Goal: Task Accomplishment & Management: Use online tool/utility

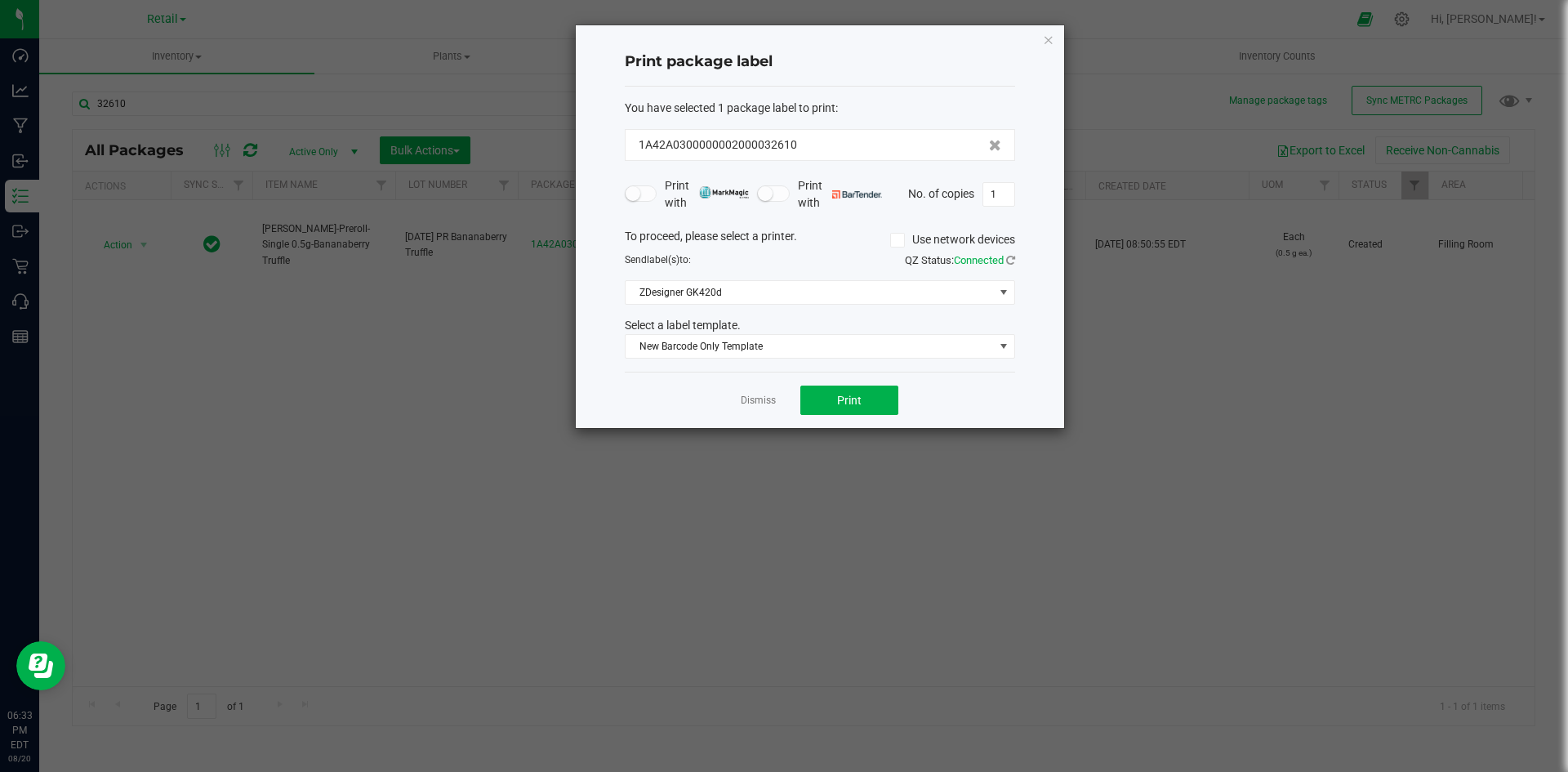
click at [1056, 38] on div "Print package label You have selected 1 package label to print : 1A42A030000000…" at bounding box center [820, 227] width 488 height 402
drag, startPoint x: 1051, startPoint y: 43, endPoint x: 883, endPoint y: 112, distance: 181.6
click at [1050, 45] on icon "button" at bounding box center [1049, 39] width 11 height 20
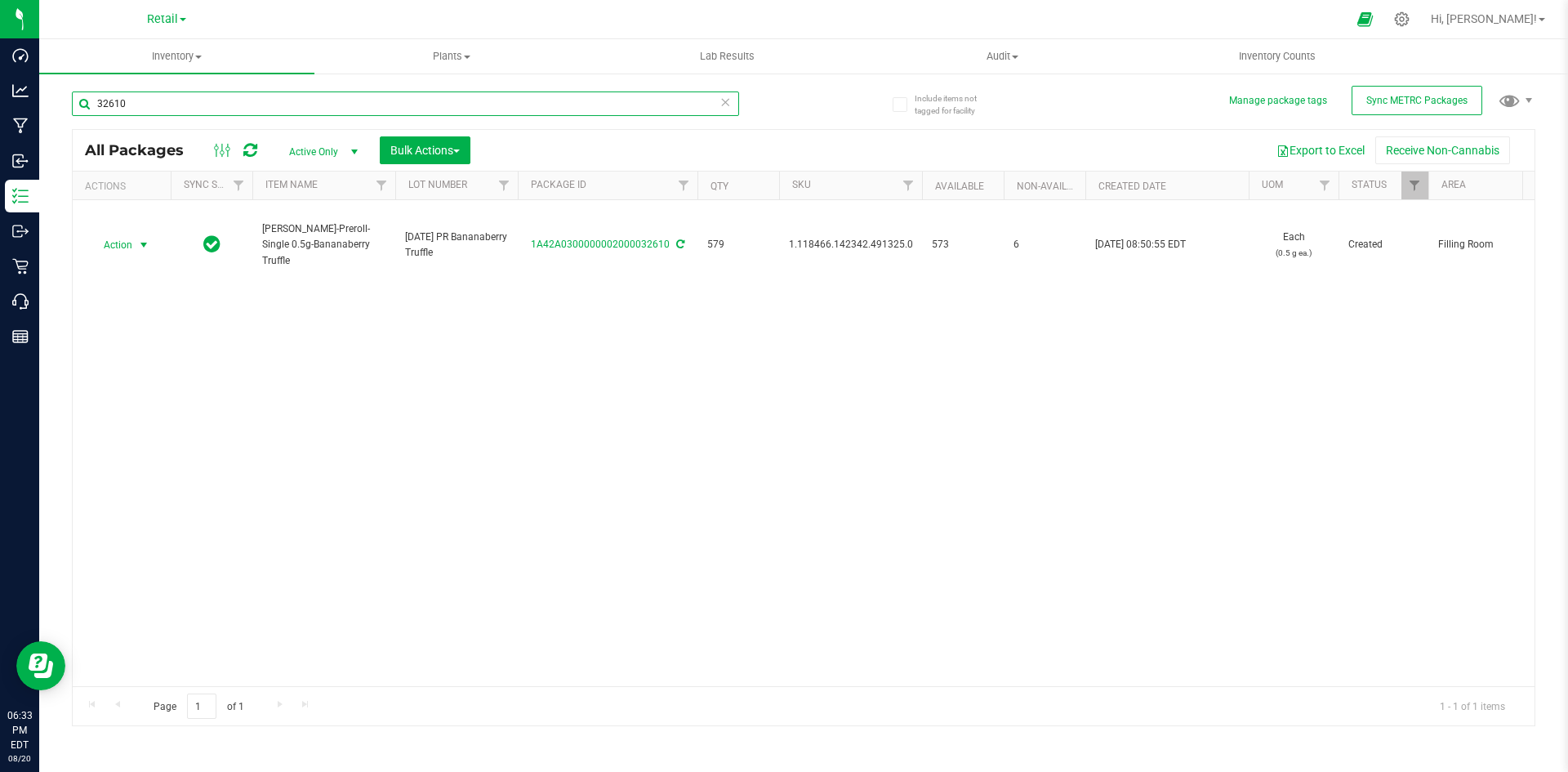
click at [625, 115] on input "32610" at bounding box center [405, 104] width 667 height 25
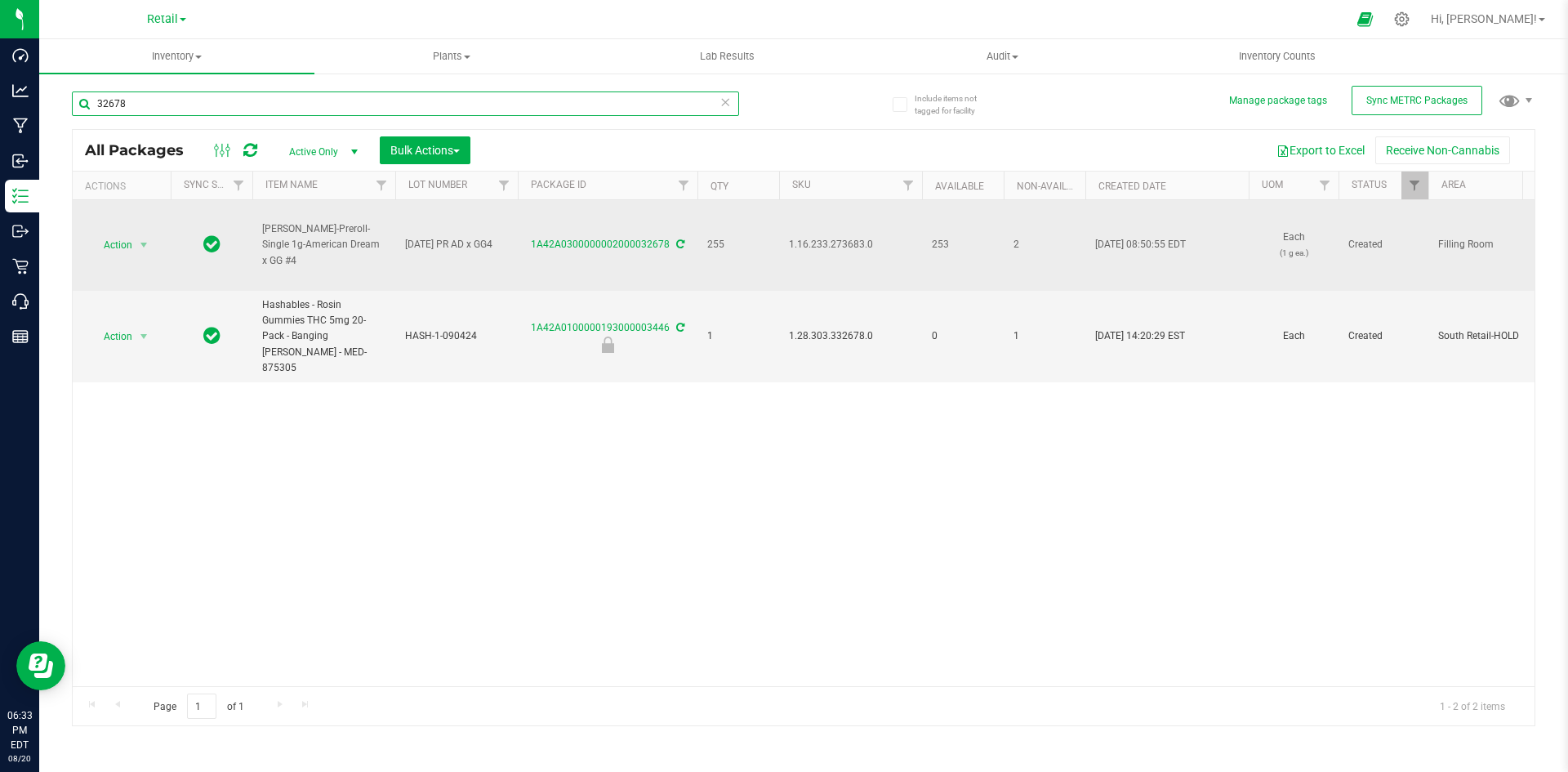
type input "32678"
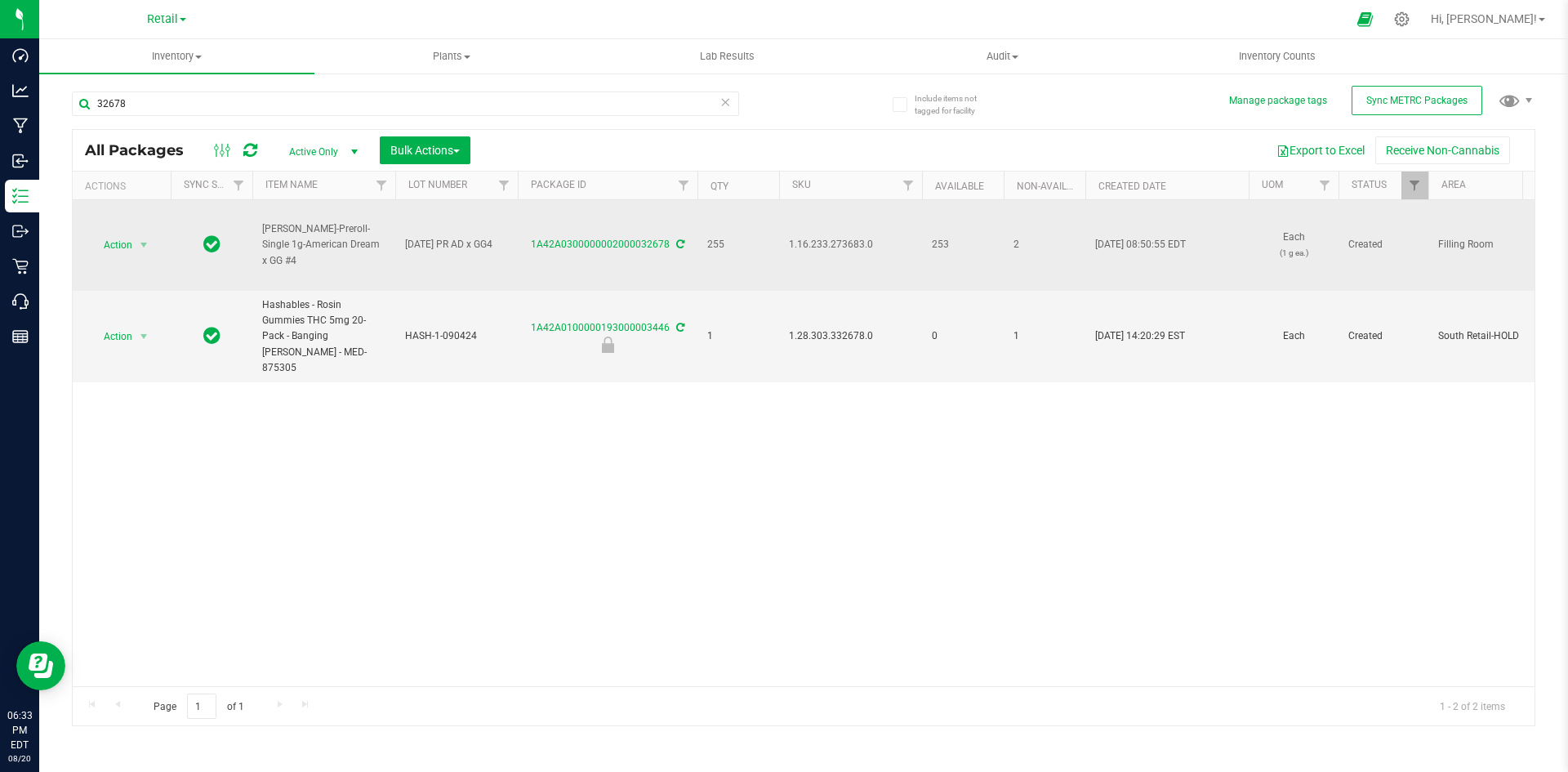
click at [820, 245] on span "1.16.233.273683.0" at bounding box center [850, 244] width 123 height 15
copy span "1.16.233.273683.0"
click at [122, 236] on span "Action" at bounding box center [111, 245] width 44 height 23
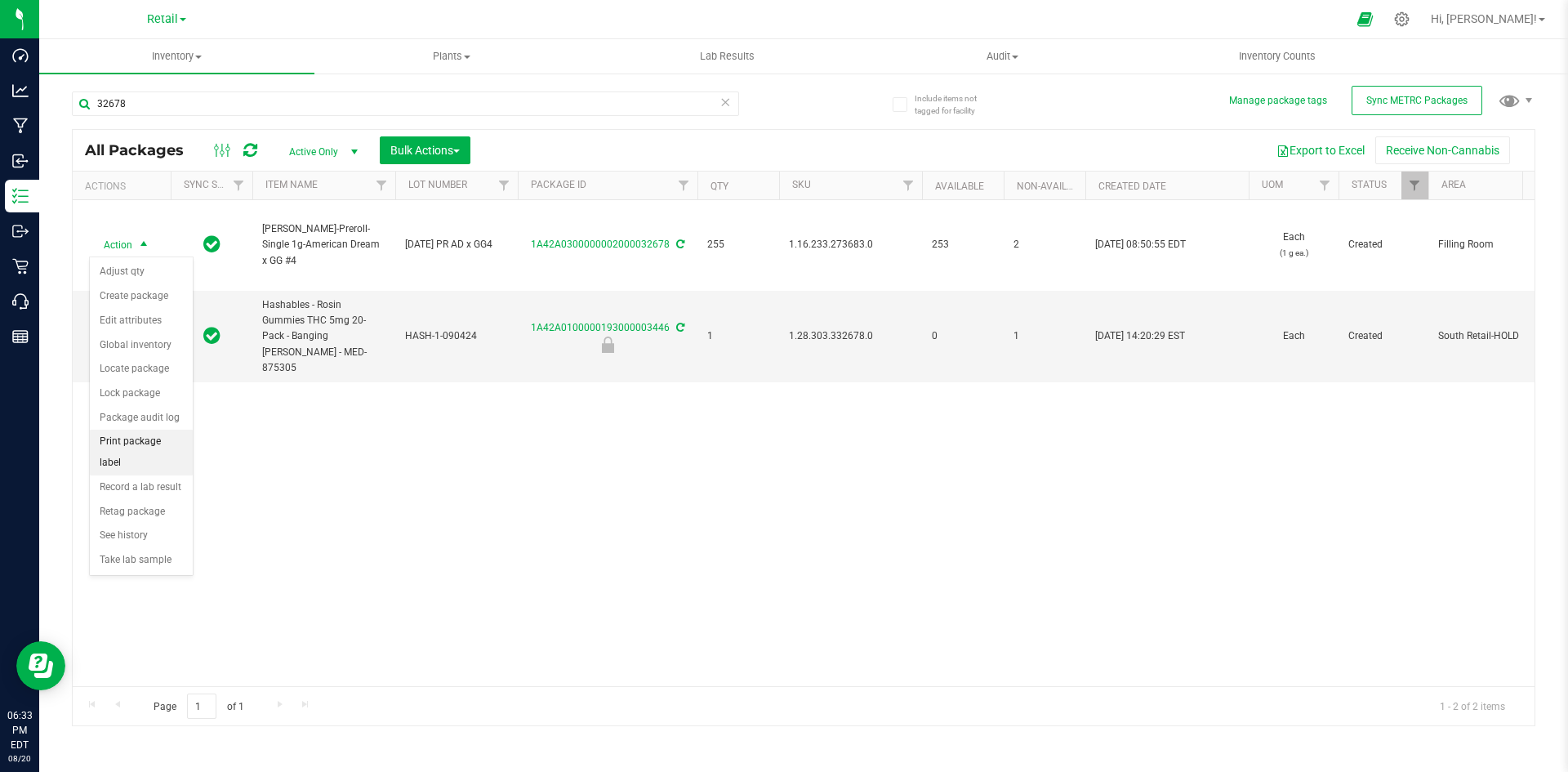
click at [173, 446] on li "Print package label" at bounding box center [141, 452] width 103 height 45
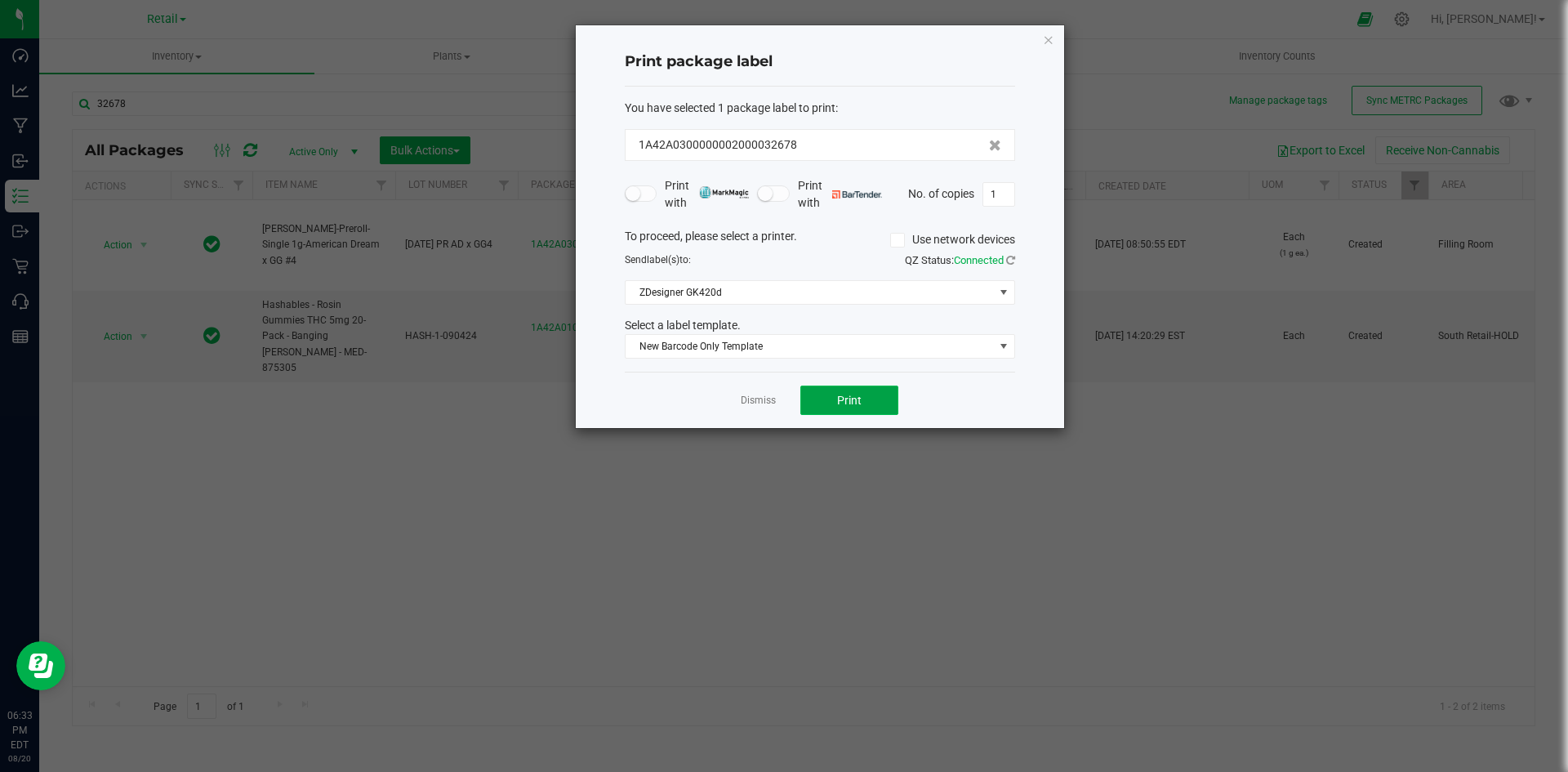
click at [850, 397] on span "Print" at bounding box center [849, 400] width 25 height 13
